Goal: Check status

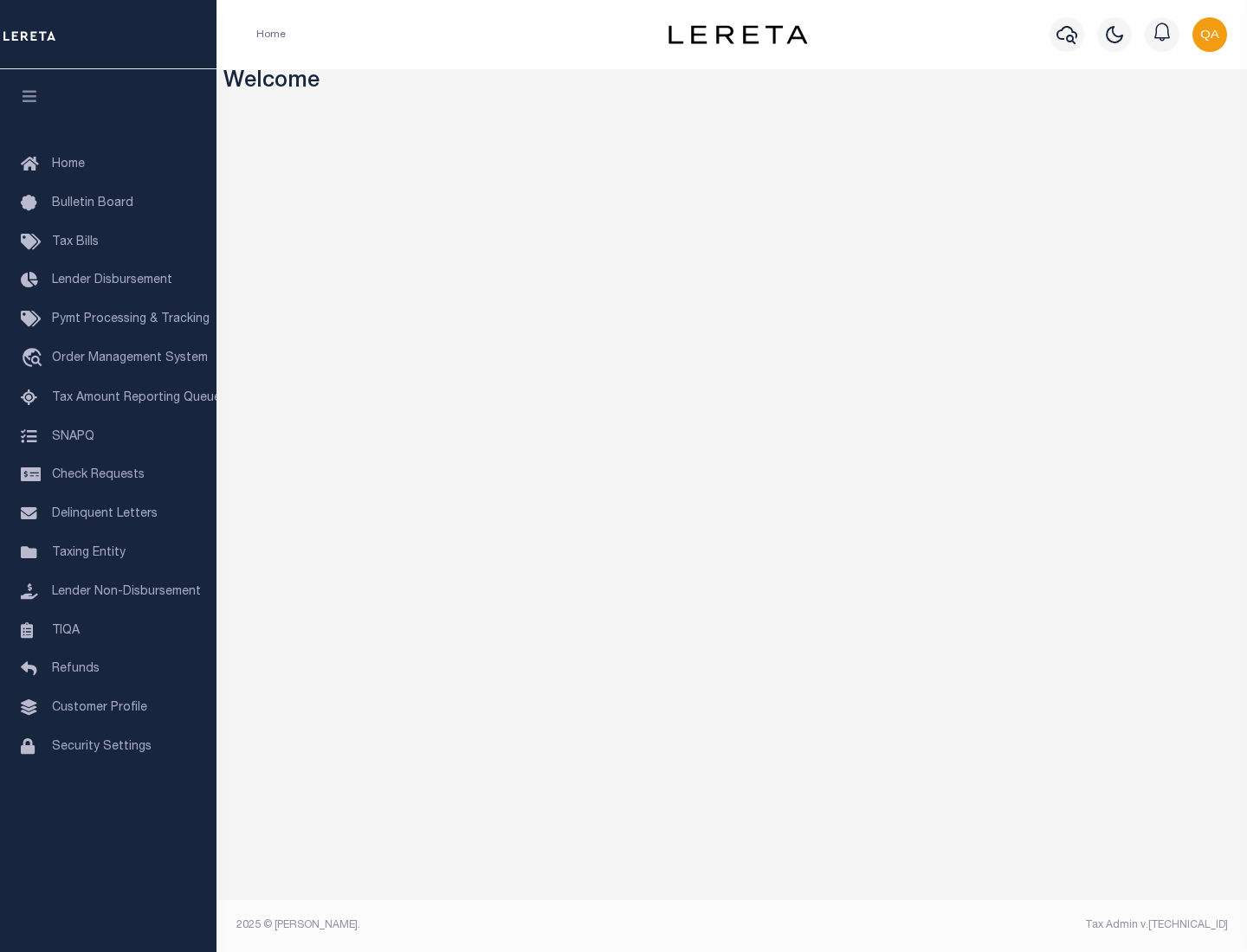
click at [108, 475] on span "Check Requests" at bounding box center [99, 475] width 93 height 12
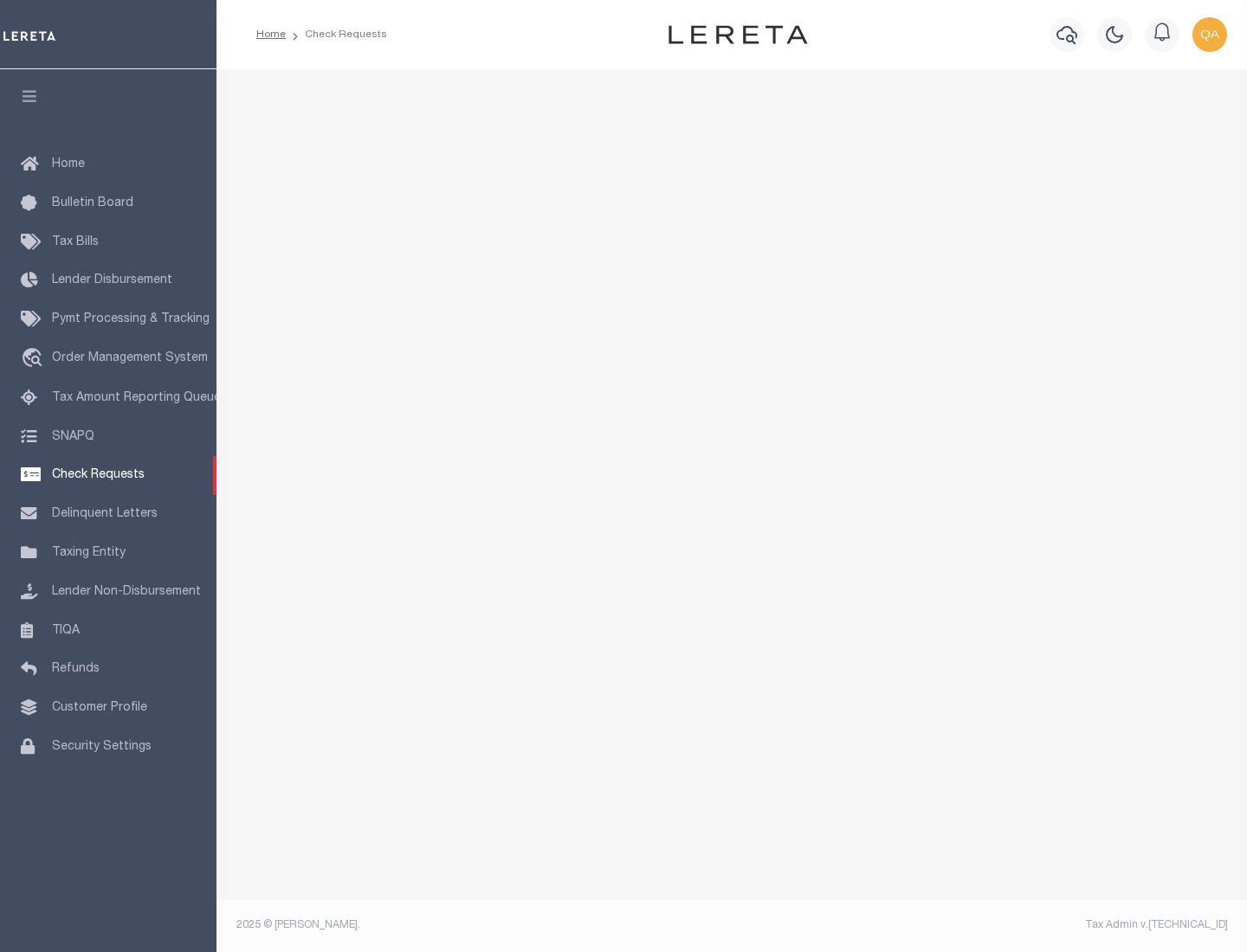
select select "50"
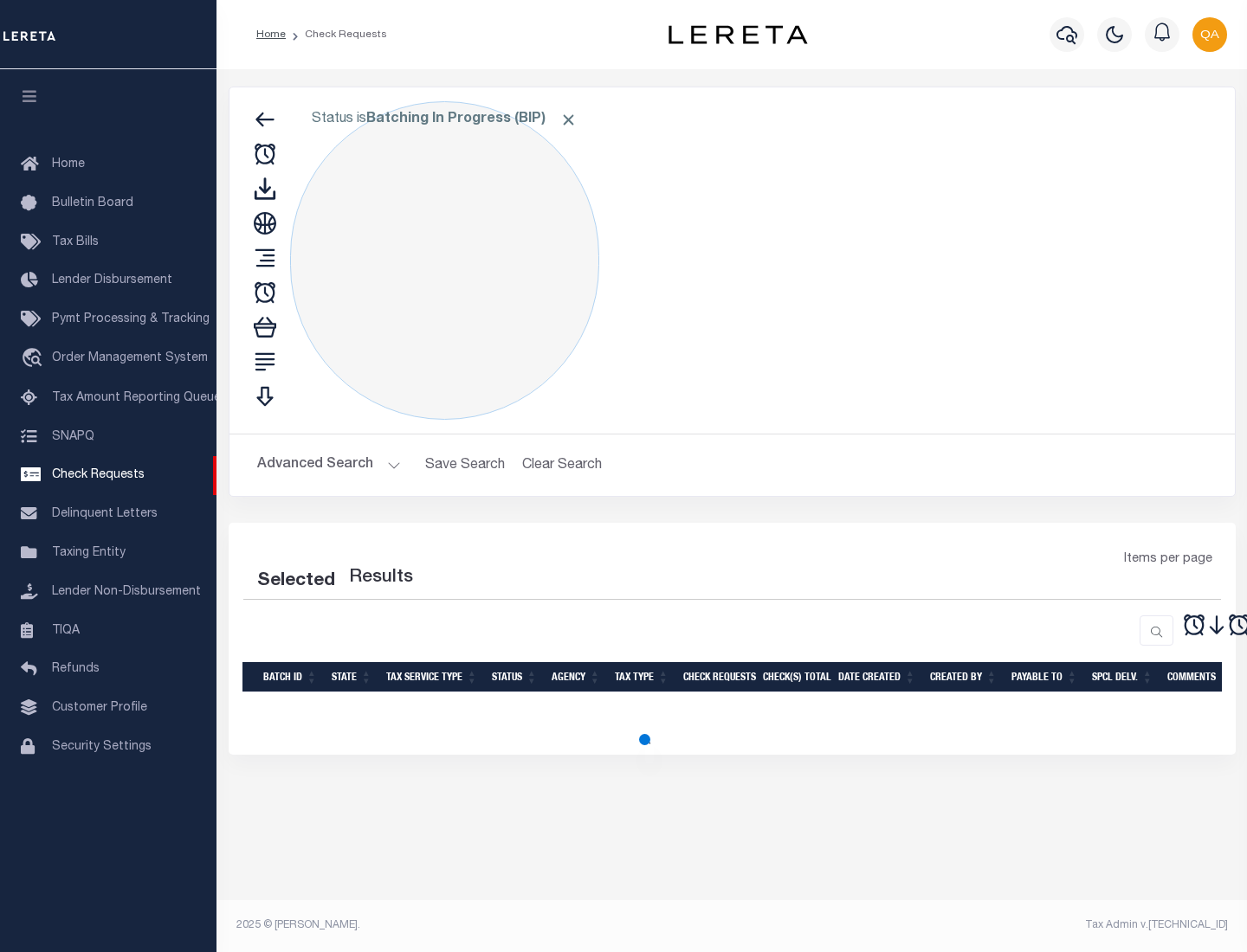
select select "50"
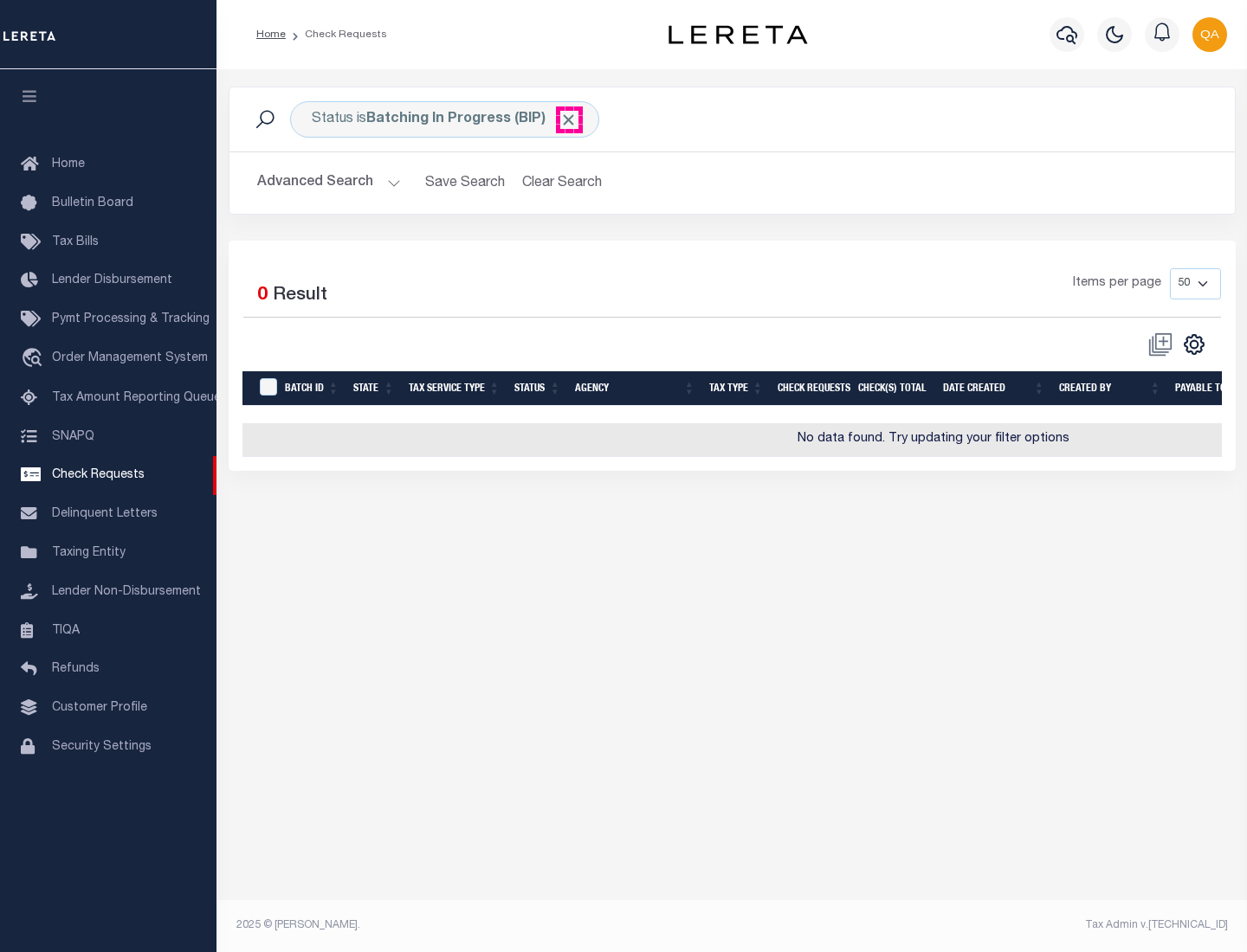
click at [569, 119] on span "Click to Remove" at bounding box center [568, 119] width 18 height 18
